Goal: Task Accomplishment & Management: Manage account settings

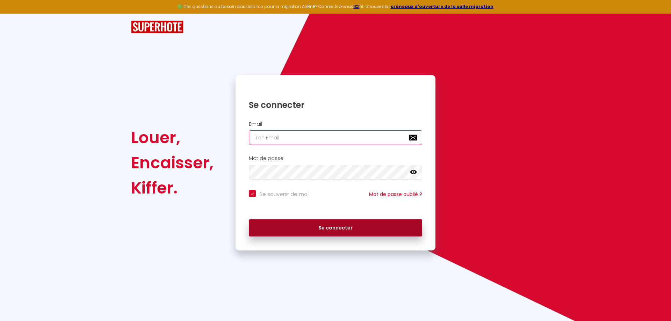
type input "[EMAIL_ADDRESS][DOMAIN_NAME]"
click at [389, 225] on button "Se connecter" at bounding box center [335, 228] width 173 height 17
checkbox input "true"
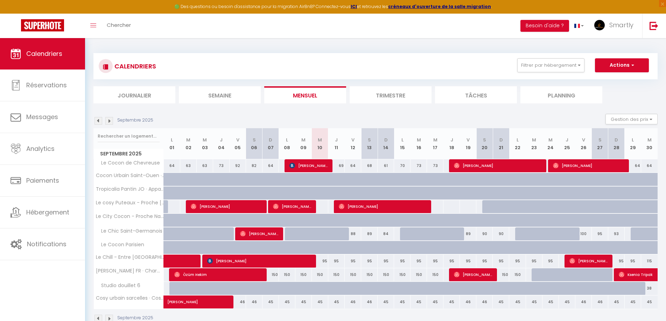
click at [470, 96] on li "Tâches" at bounding box center [476, 94] width 82 height 17
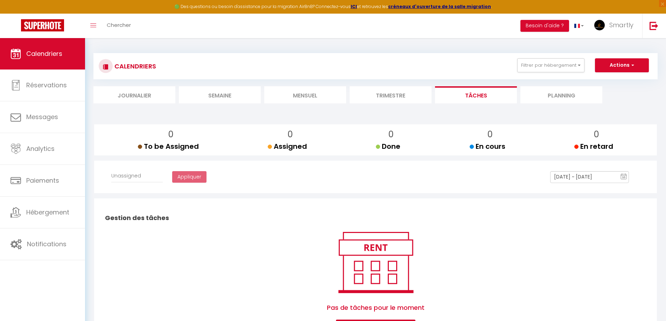
select select
click at [559, 95] on li "Planning" at bounding box center [561, 94] width 82 height 17
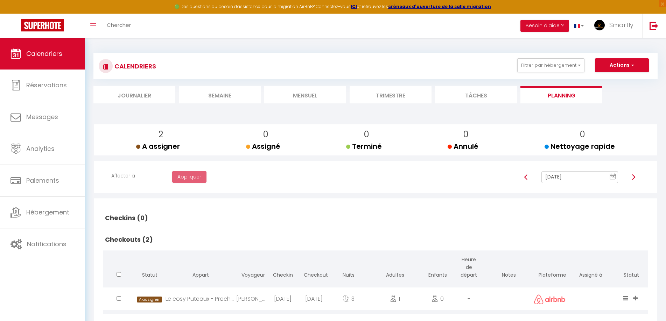
click at [527, 177] on img at bounding box center [526, 178] width 6 height 6
type input "[DATE]"
checkbox input "true"
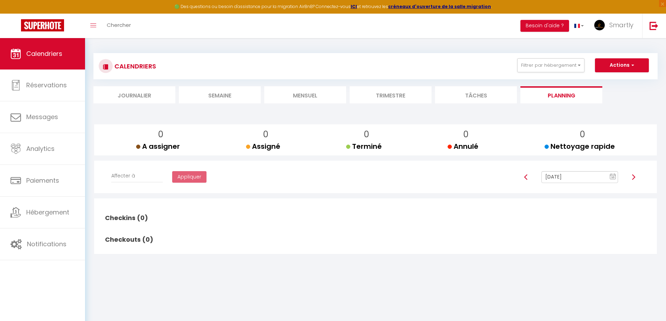
click at [526, 177] on img at bounding box center [526, 178] width 6 height 6
type input "[DATE]"
checkbox input "false"
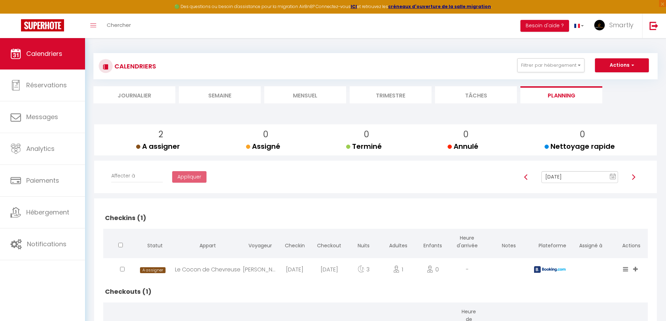
click at [526, 177] on img at bounding box center [526, 178] width 6 height 6
type input "[DATE]"
checkbox input "true"
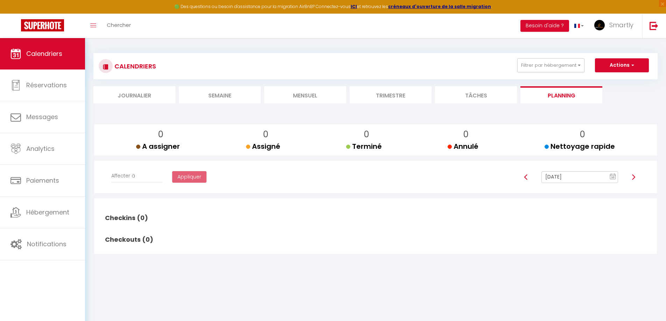
click at [526, 177] on img at bounding box center [526, 178] width 6 height 6
type input "[DATE]"
click at [526, 177] on img at bounding box center [526, 178] width 6 height 6
checkbox input "false"
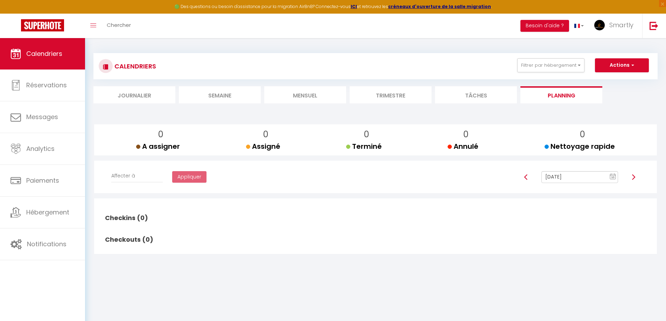
type input "[DATE]"
checkbox input "true"
click at [525, 177] on img at bounding box center [526, 178] width 6 height 6
type input "[DATE]"
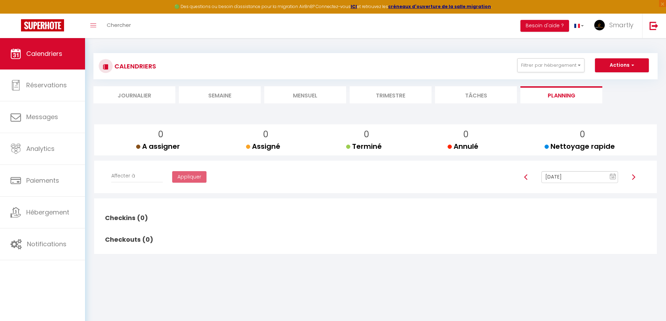
checkbox input "false"
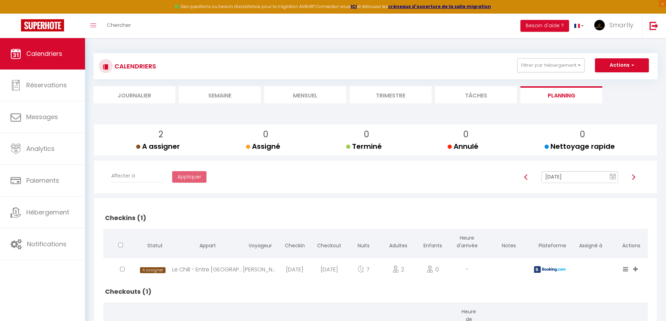
click at [525, 177] on div at bounding box center [526, 177] width 22 height 12
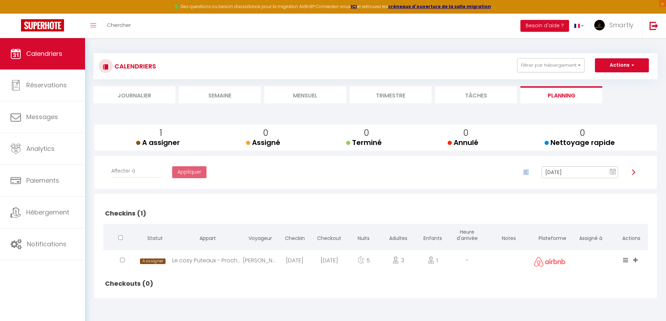
click at [525, 177] on div at bounding box center [526, 172] width 22 height 12
click at [525, 171] on img at bounding box center [526, 173] width 6 height 6
type input "[DATE]"
click at [525, 171] on img at bounding box center [526, 173] width 6 height 6
checkbox input "false"
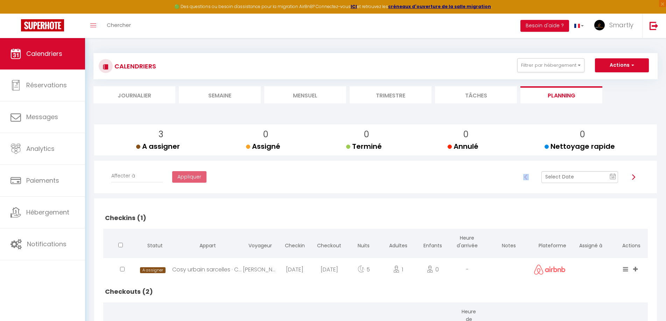
click at [525, 171] on div at bounding box center [526, 177] width 22 height 12
click at [609, 176] on span "10" at bounding box center [612, 177] width 10 height 13
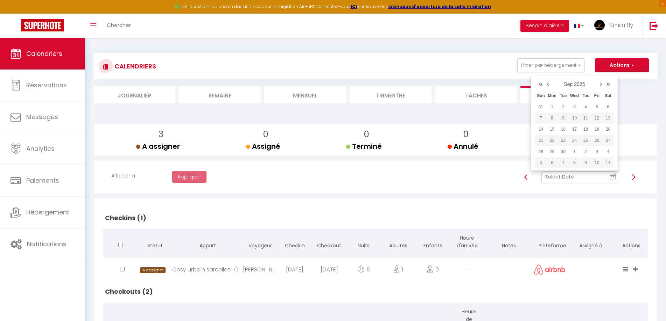
click at [550, 83] on link "‹" at bounding box center [548, 83] width 7 height 10
click at [598, 105] on td "1" at bounding box center [596, 106] width 11 height 11
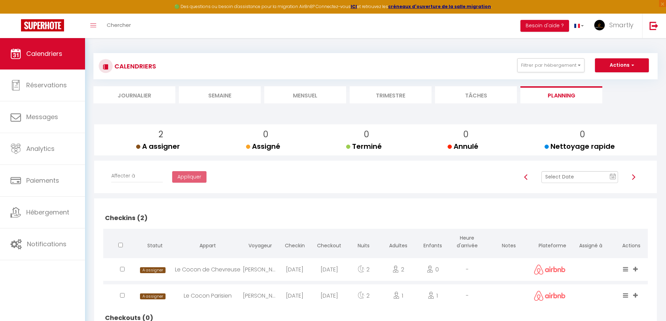
scroll to position [38, 0]
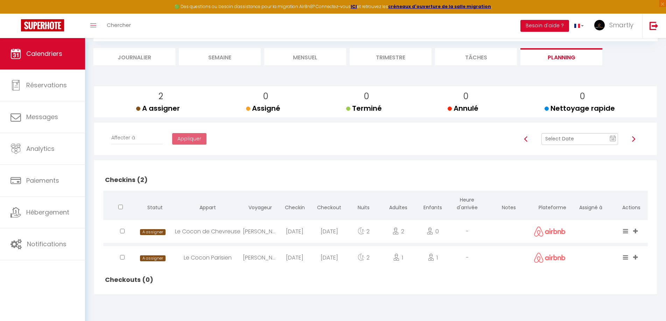
click at [584, 139] on input "text" at bounding box center [579, 139] width 77 height 12
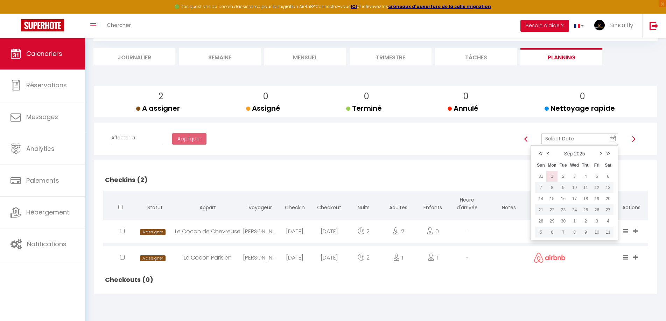
click at [552, 176] on td "1" at bounding box center [551, 176] width 11 height 11
type input "[DATE]"
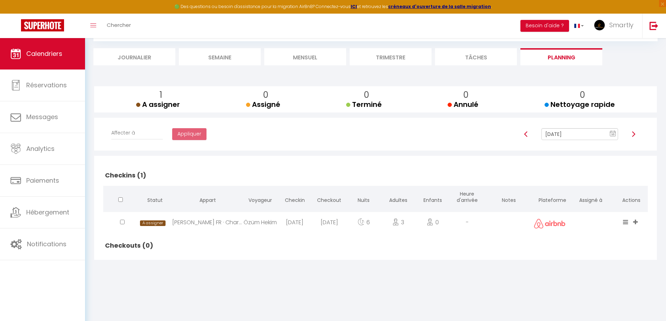
scroll to position [0, 0]
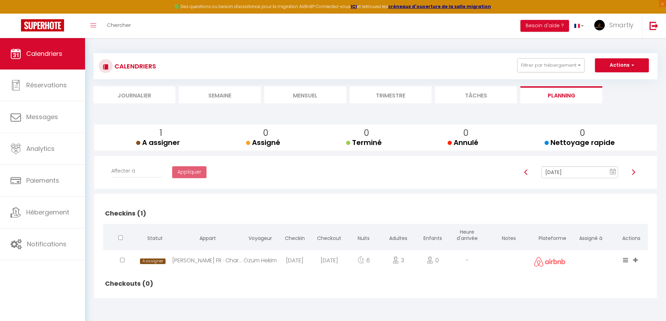
click at [214, 94] on li "Semaine" at bounding box center [220, 94] width 82 height 17
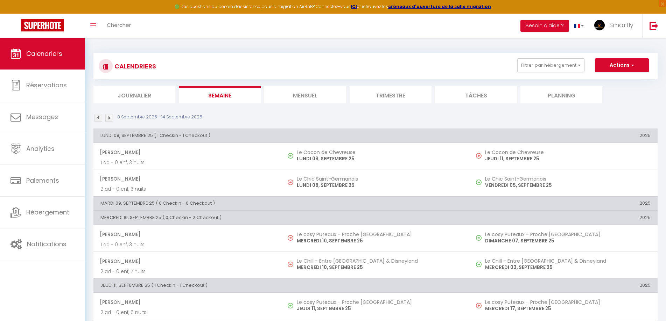
click at [99, 118] on img at bounding box center [98, 118] width 8 height 8
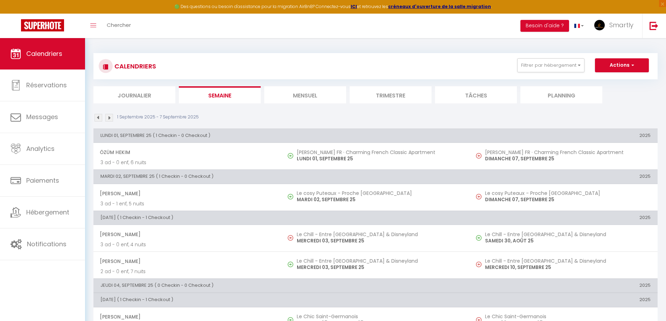
click at [99, 117] on img at bounding box center [98, 118] width 8 height 8
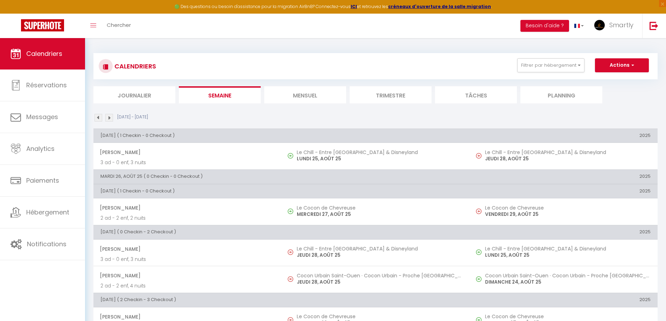
click at [99, 118] on img at bounding box center [98, 118] width 8 height 8
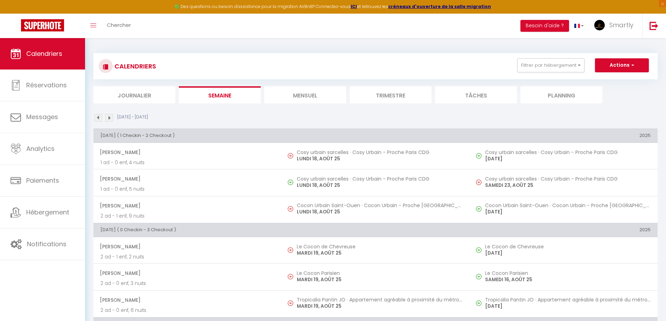
click at [99, 118] on img at bounding box center [98, 118] width 8 height 8
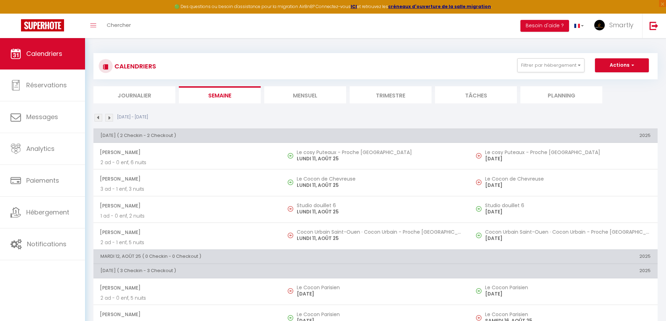
click at [99, 118] on img at bounding box center [98, 118] width 8 height 8
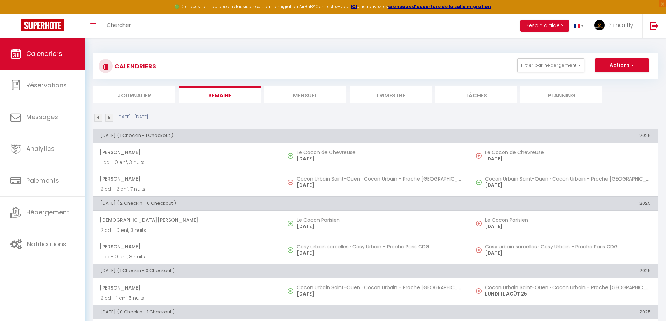
click at [99, 118] on img at bounding box center [98, 118] width 8 height 8
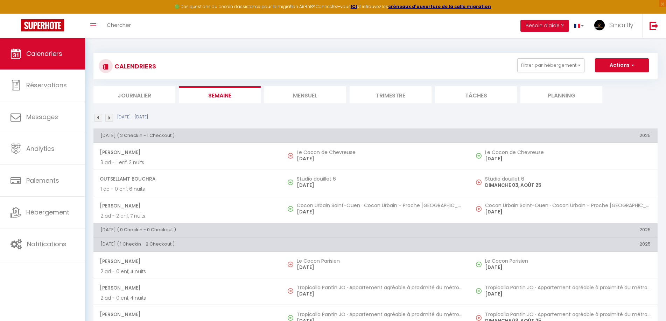
click at [109, 116] on img at bounding box center [109, 118] width 8 height 8
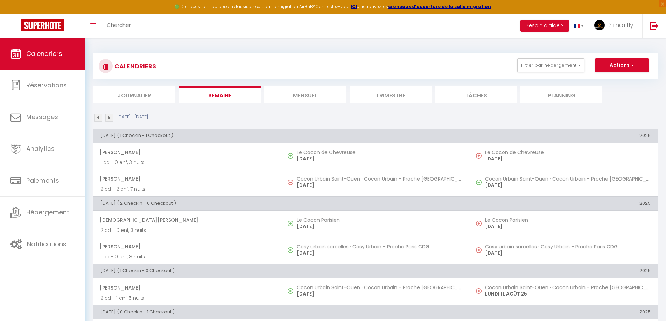
click at [109, 118] on img at bounding box center [109, 118] width 8 height 8
